Goal: Task Accomplishment & Management: Use online tool/utility

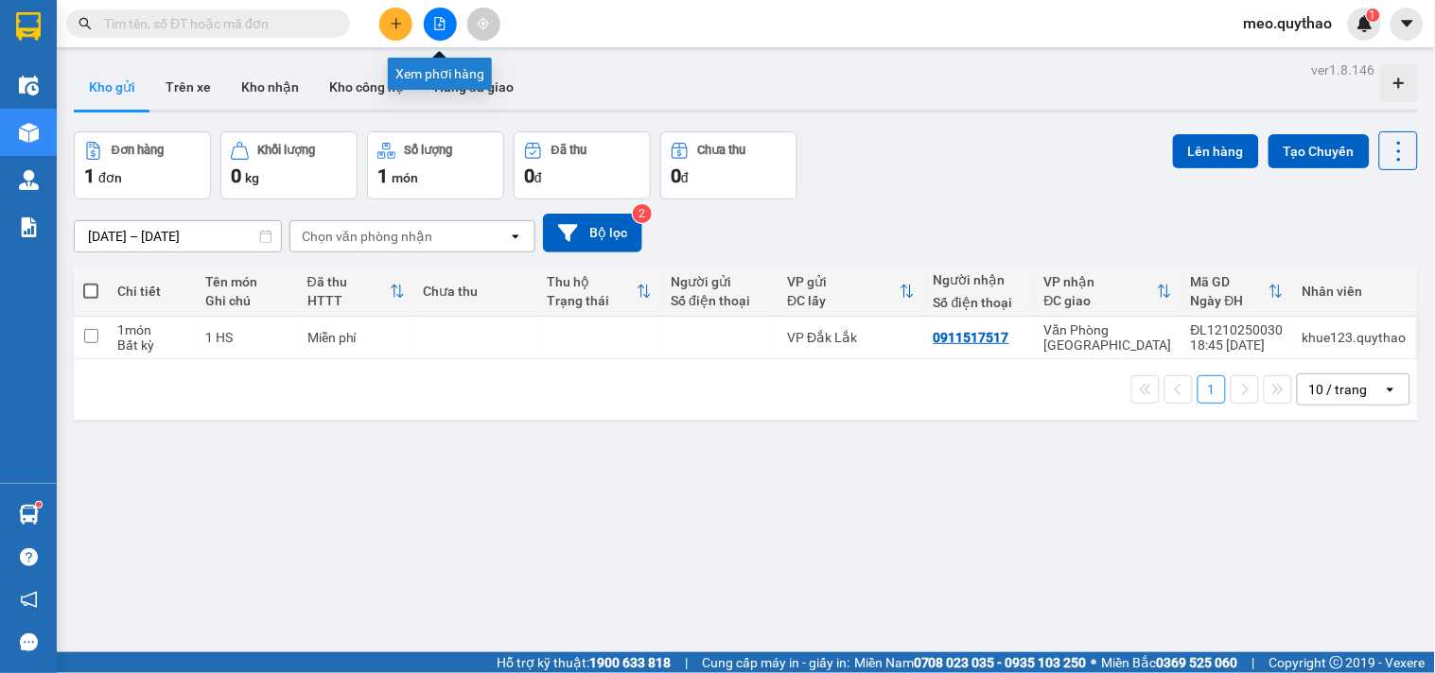
click at [444, 22] on icon "file-add" at bounding box center [440, 23] width 10 height 13
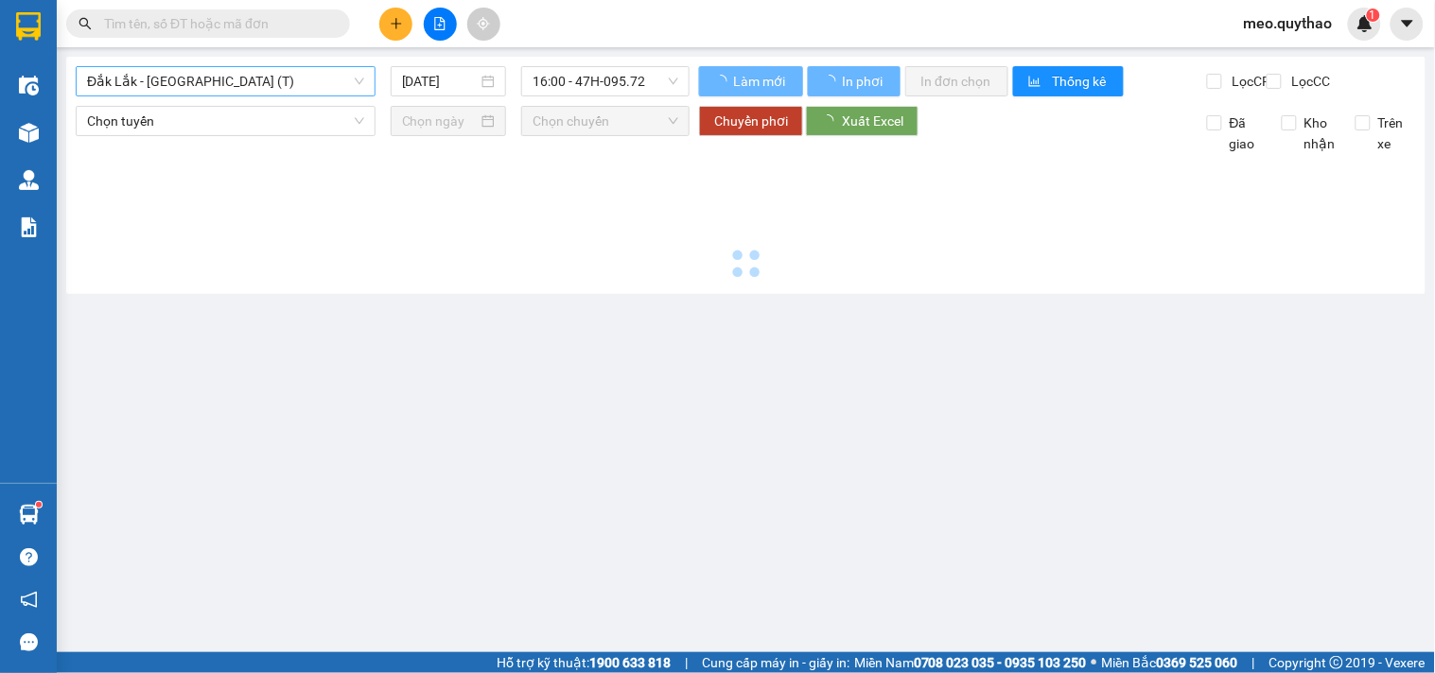
click at [253, 74] on span "Đắk Lắk - [GEOGRAPHIC_DATA] (T)" at bounding box center [225, 81] width 277 height 28
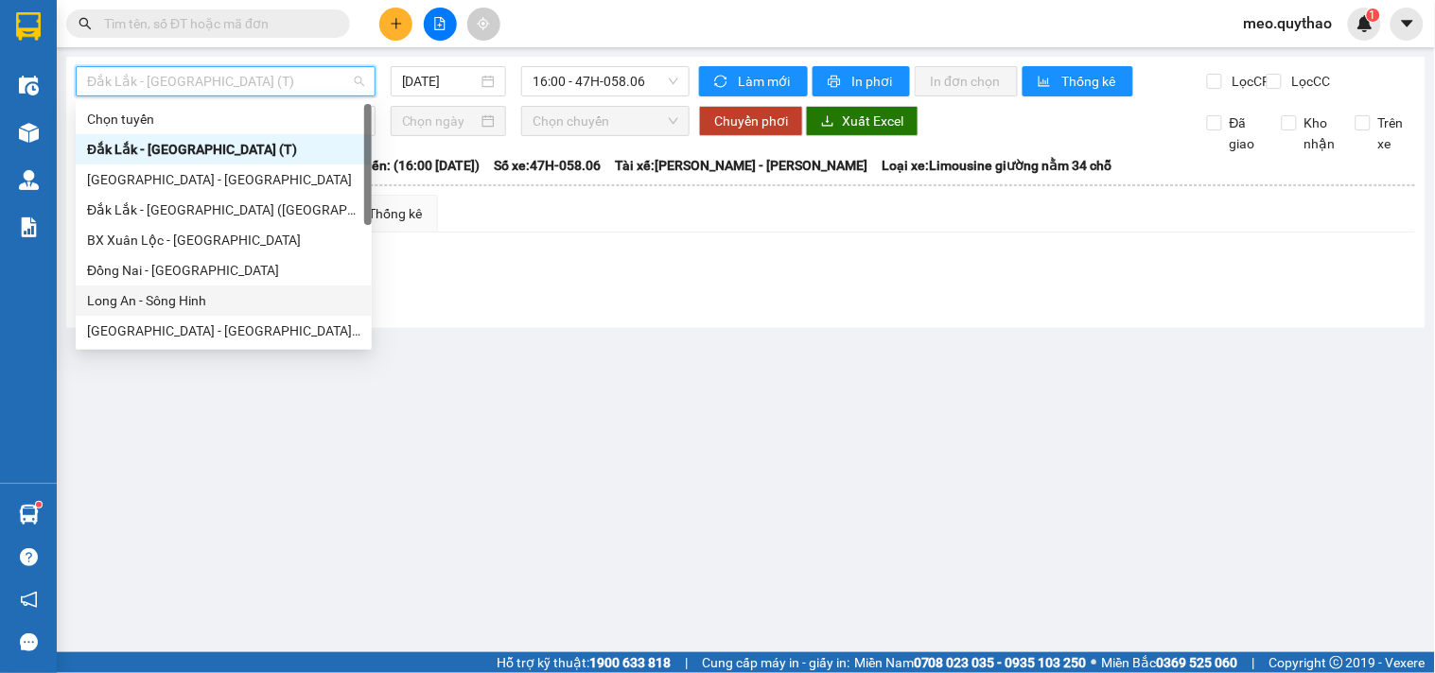
scroll to position [271, 0]
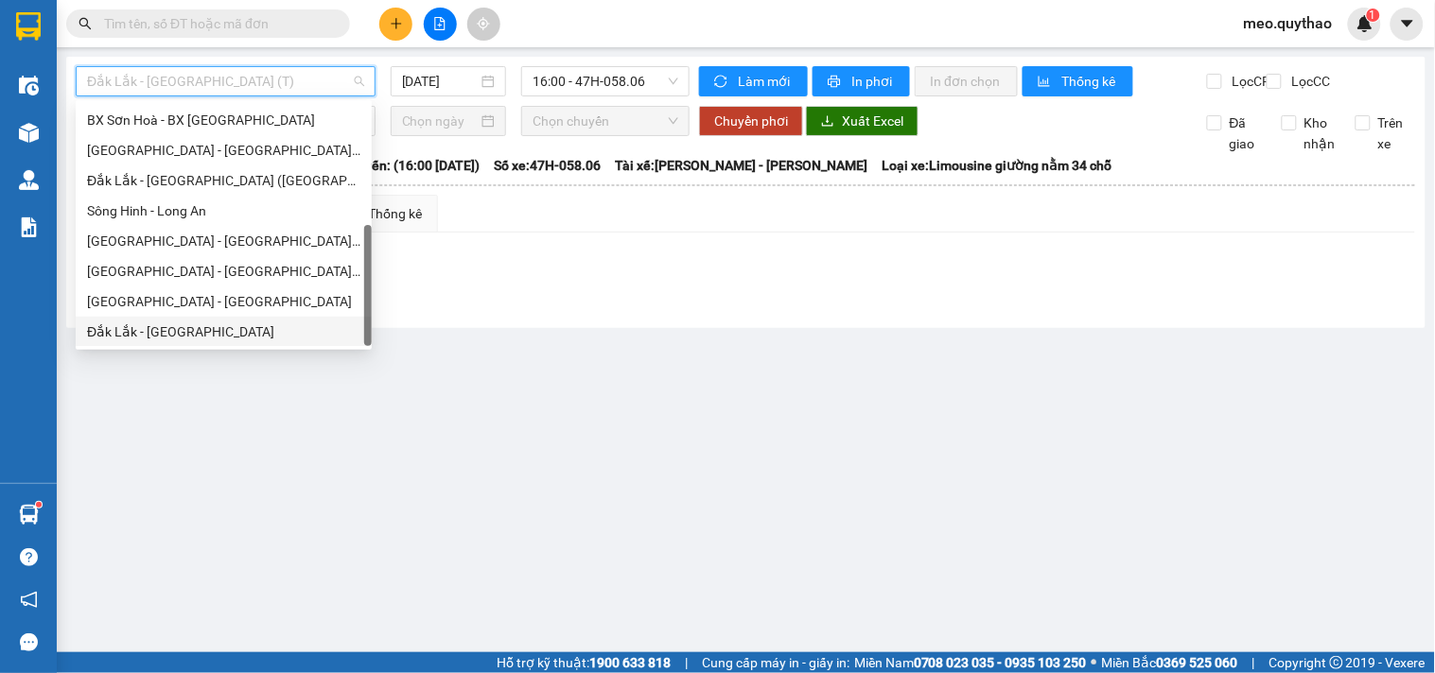
click at [225, 317] on div "Đắk Lắk - [GEOGRAPHIC_DATA]" at bounding box center [224, 332] width 296 height 30
type input "[DATE]"
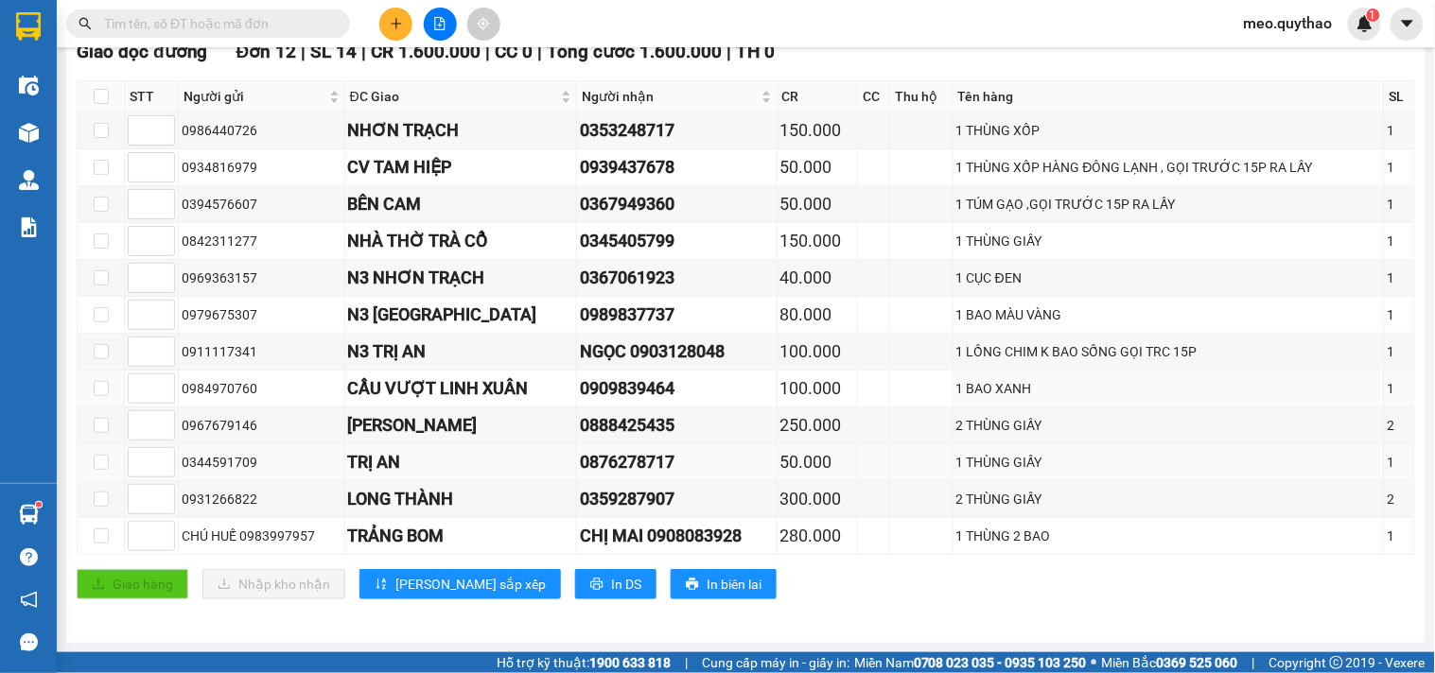
scroll to position [319, 0]
click at [105, 384] on input "checkbox" at bounding box center [101, 388] width 15 height 15
checkbox input "true"
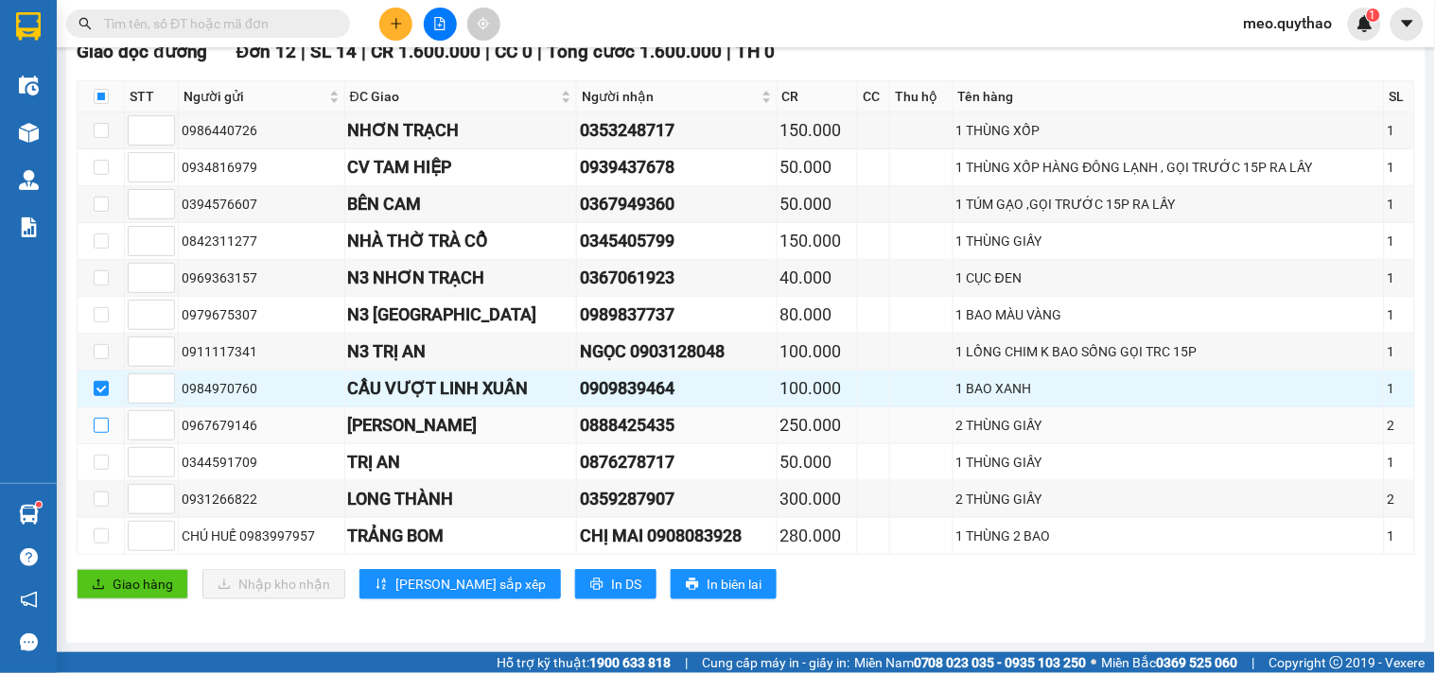
click at [100, 428] on input "checkbox" at bounding box center [101, 425] width 15 height 15
checkbox input "true"
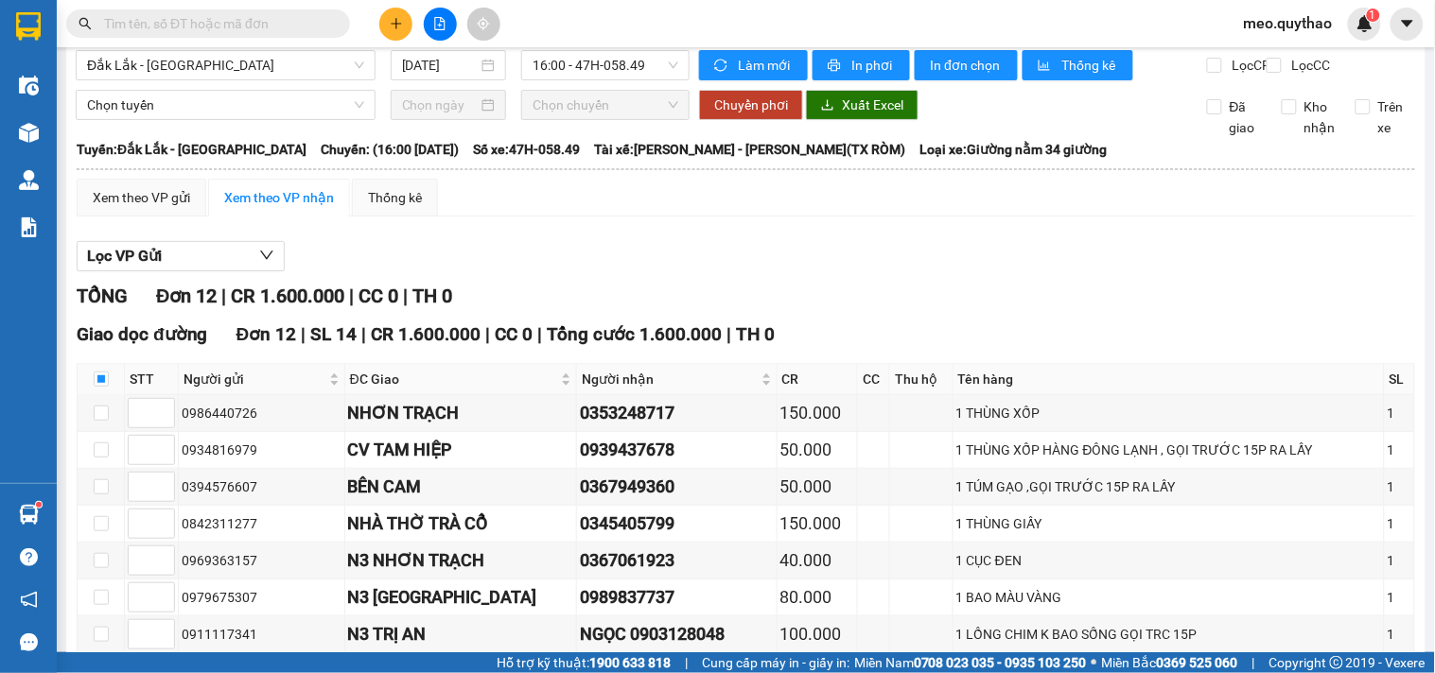
scroll to position [0, 0]
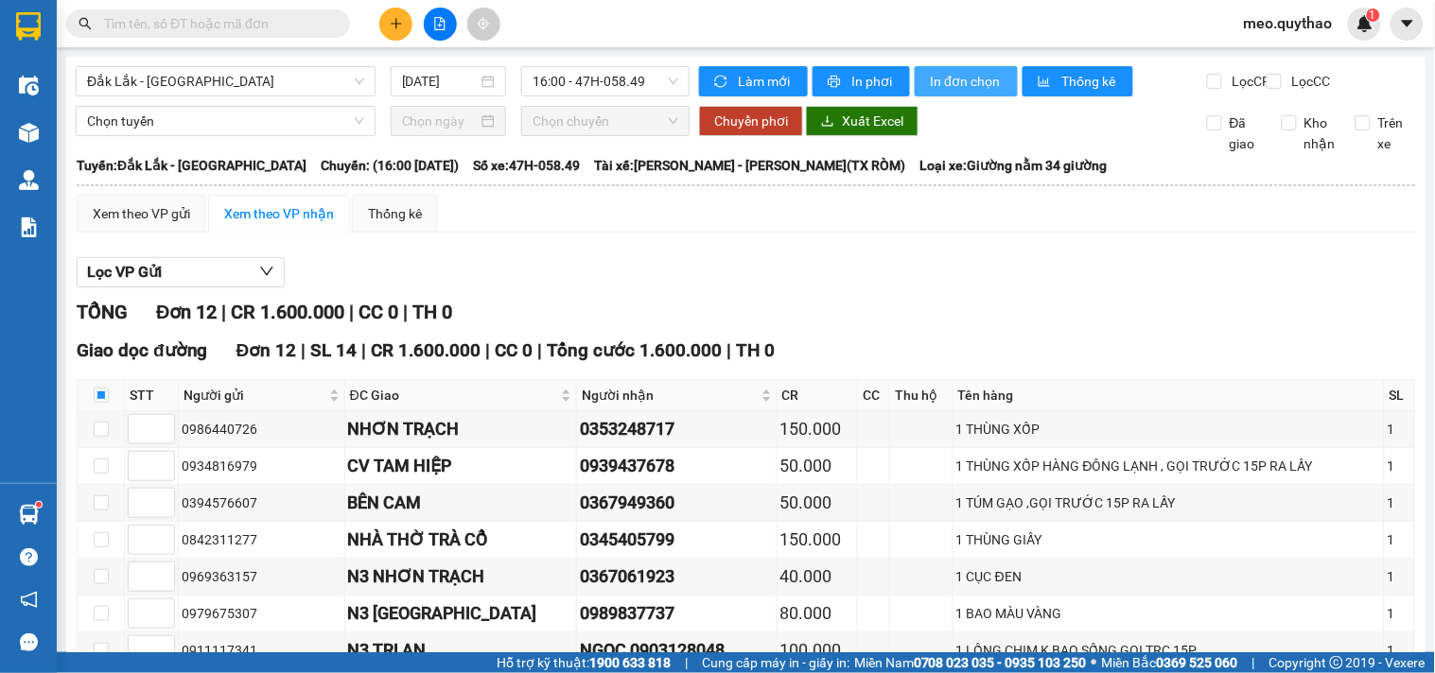
click at [969, 79] on span "In đơn chọn" at bounding box center [966, 81] width 73 height 21
